Goal: Find specific fact: Find specific fact

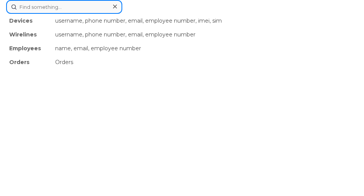
click at [77, 14] on div "Devices username, phone number, email, employee number, imei, sim Wirelines use…" at bounding box center [182, 7] width 352 height 14
paste input "5064443296"
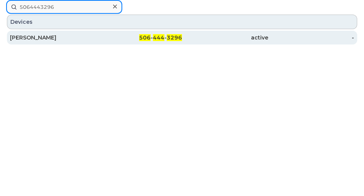
type input "5064443296"
click at [81, 38] on div "[PERSON_NAME]" at bounding box center [53, 38] width 86 height 8
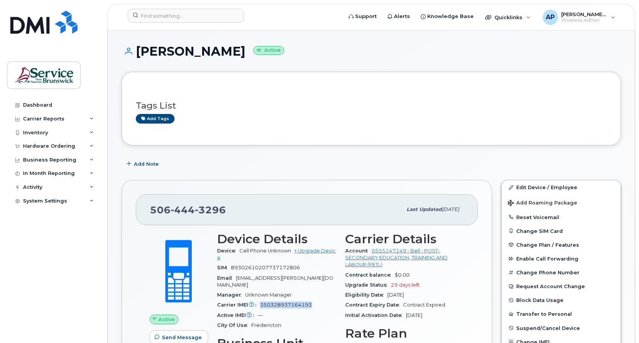
drag, startPoint x: 310, startPoint y: 299, endPoint x: 260, endPoint y: 296, distance: 50.3
click at [260, 302] on span "350328937164193" at bounding box center [286, 305] width 52 height 6
copy span "350328937164193"
